Goal: Information Seeking & Learning: Find specific fact

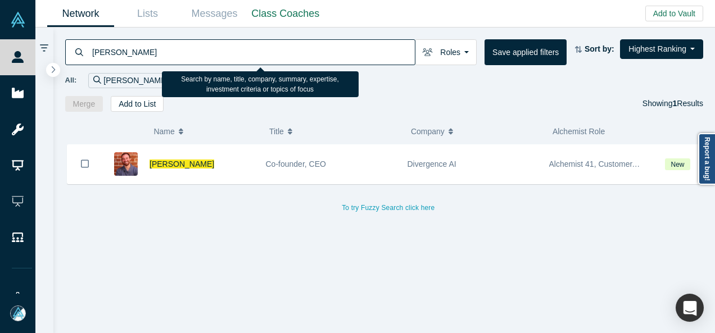
click at [180, 51] on input "[PERSON_NAME]" at bounding box center [253, 52] width 324 height 26
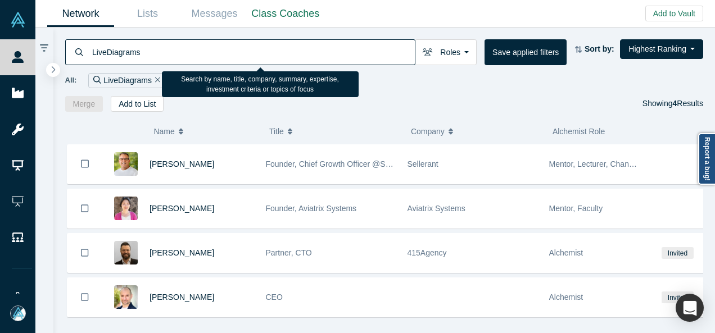
click at [384, 49] on input "LiveDiagrams" at bounding box center [253, 52] width 324 height 26
paste input "[PERSON_NAME]"
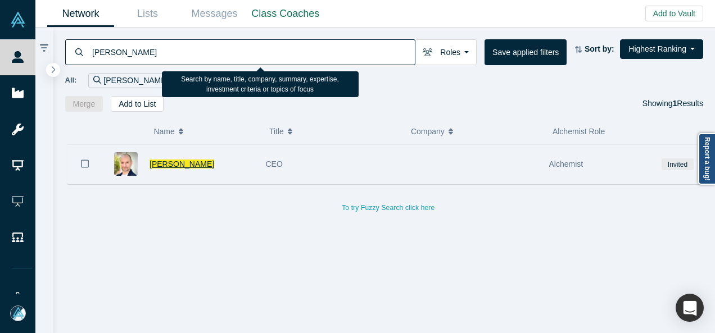
type input "[PERSON_NAME]"
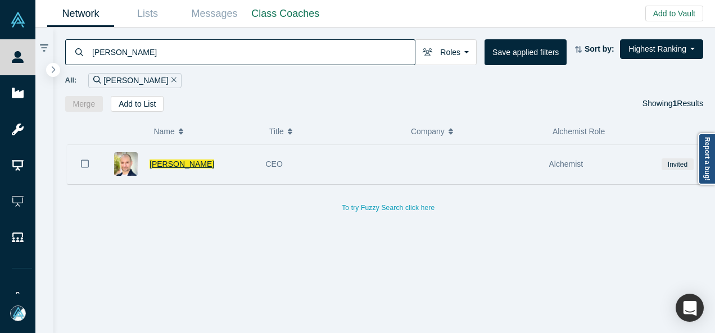
click at [195, 166] on span "[PERSON_NAME]" at bounding box center [181, 164] width 65 height 9
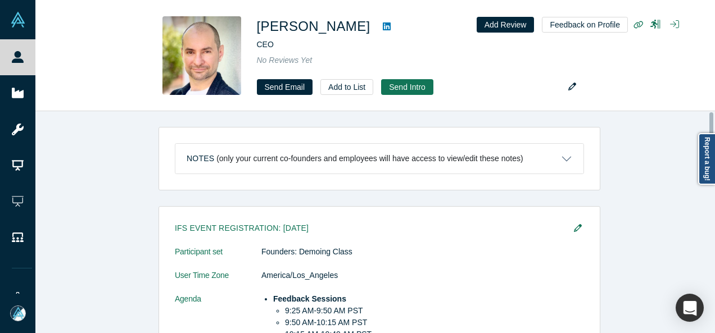
scroll to position [1135, 0]
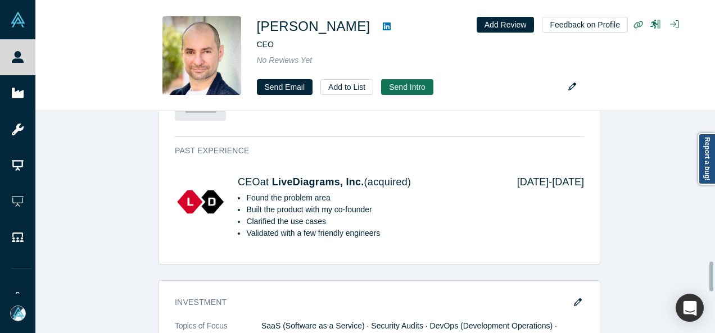
click at [710, 276] on div at bounding box center [711, 222] width 3 height 220
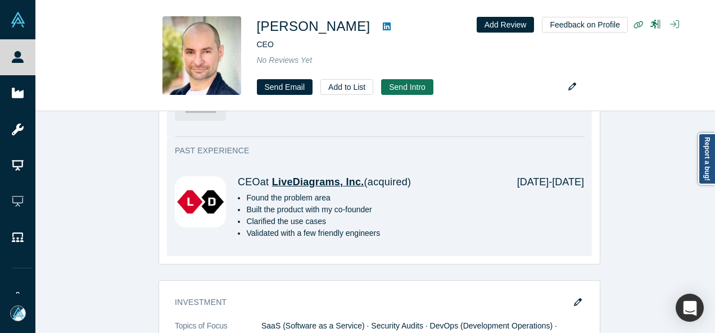
click at [317, 178] on span "LiveDiagrams, Inc." at bounding box center [318, 181] width 92 height 11
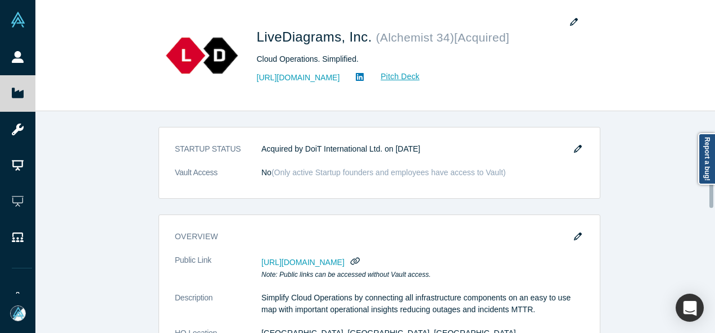
scroll to position [352, 0]
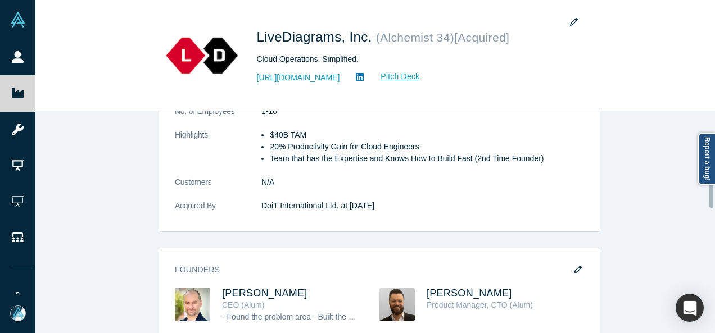
click at [713, 189] on div at bounding box center [711, 222] width 3 height 220
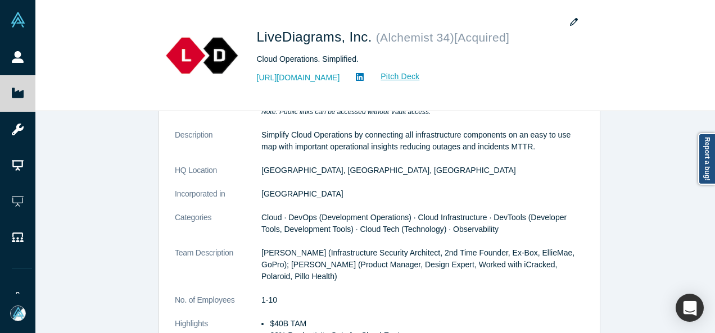
scroll to position [176, 0]
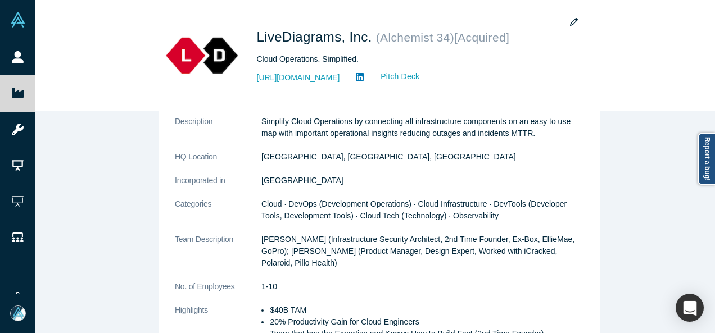
drag, startPoint x: 713, startPoint y: 189, endPoint x: 687, endPoint y: 160, distance: 38.6
click at [687, 160] on div "STARTUP STATUS Acquired by DoiT International Ltd. on [DATE] Vault Access No ( …" at bounding box center [374, 222] width 679 height 222
